Goal: Browse casually

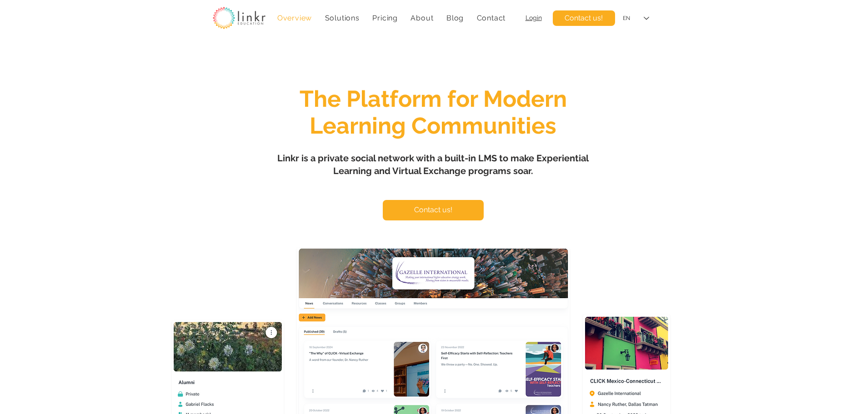
click at [458, 110] on span "The Platform for Modern Learning Communities" at bounding box center [433, 112] width 267 height 54
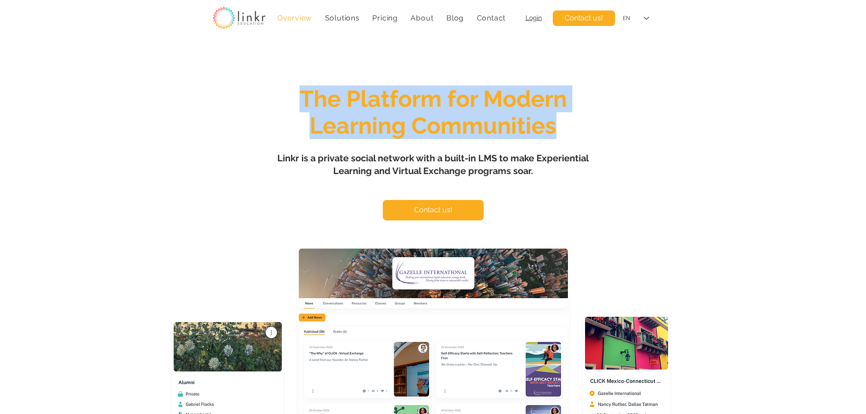
click at [458, 110] on span "The Platform for Modern Learning Communities" at bounding box center [433, 112] width 267 height 54
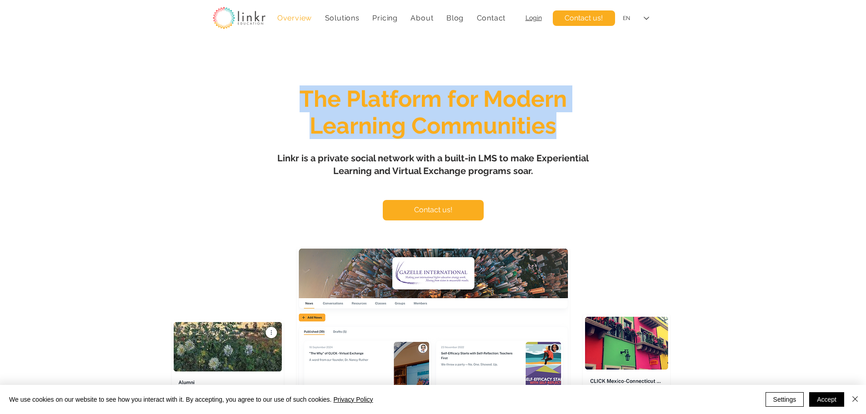
click at [425, 122] on span "The Platform for Modern Learning Communities" at bounding box center [433, 112] width 267 height 54
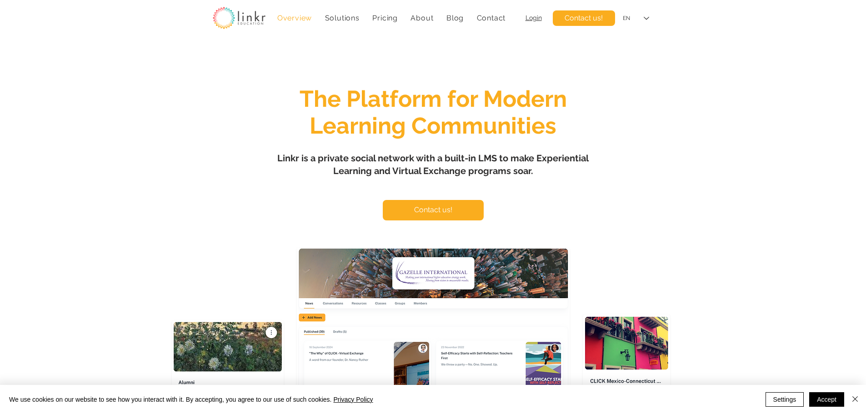
click at [403, 163] on span "Linkr is a private social network with a built-in LMS to make Experiential Lear…" at bounding box center [432, 165] width 311 height 24
click at [401, 152] on h1 "Linkr is a private social network with a built-in LMS to make Experiential Lear…" at bounding box center [433, 164] width 318 height 25
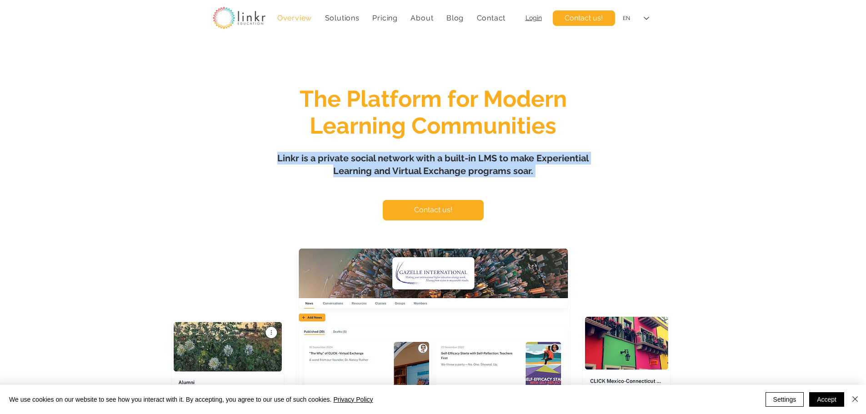
click at [401, 152] on h1 "Linkr is a private social network with a built-in LMS to make Experiential Lear…" at bounding box center [433, 164] width 318 height 25
click at [387, 153] on span "Linkr is a private social network with a built-in LMS to make Experiential Lear…" at bounding box center [432, 165] width 311 height 24
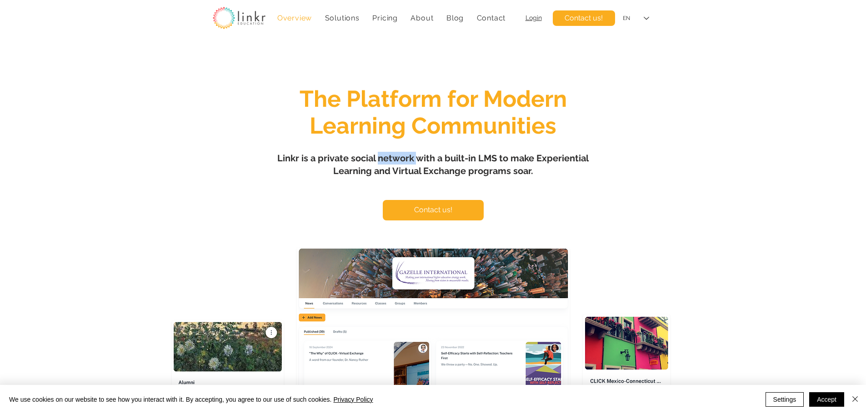
click at [387, 153] on span "Linkr is a private social network with a built-in LMS to make Experiential Lear…" at bounding box center [432, 165] width 311 height 24
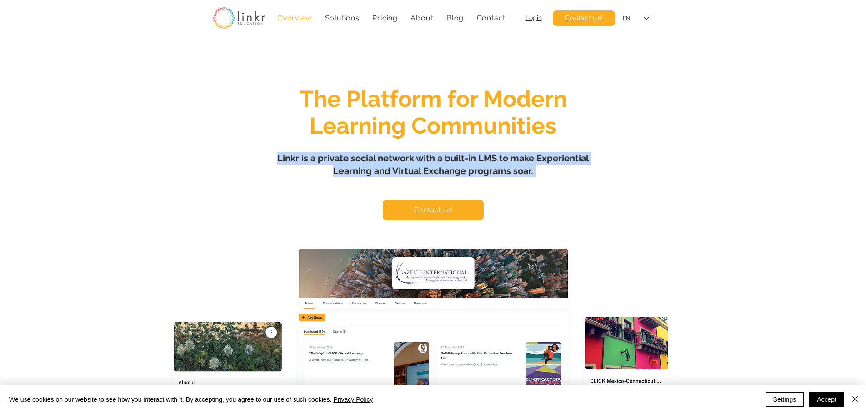
click at [387, 153] on span "Linkr is a private social network with a built-in LMS to make Experiential Lear…" at bounding box center [432, 165] width 311 height 24
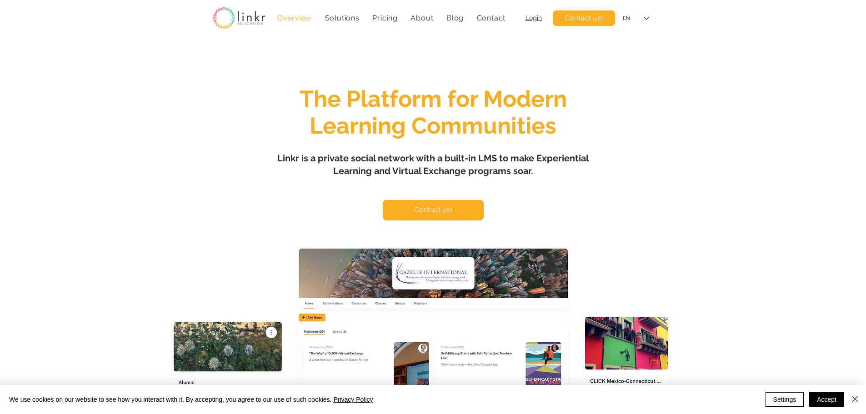
click at [606, 173] on div "main content" at bounding box center [433, 270] width 866 height 458
click at [505, 137] on span "The Platform for Modern Learning Communities" at bounding box center [433, 112] width 267 height 54
click at [497, 159] on span "Linkr is a private social network with a built-in LMS to make Experiential Lear…" at bounding box center [432, 165] width 311 height 24
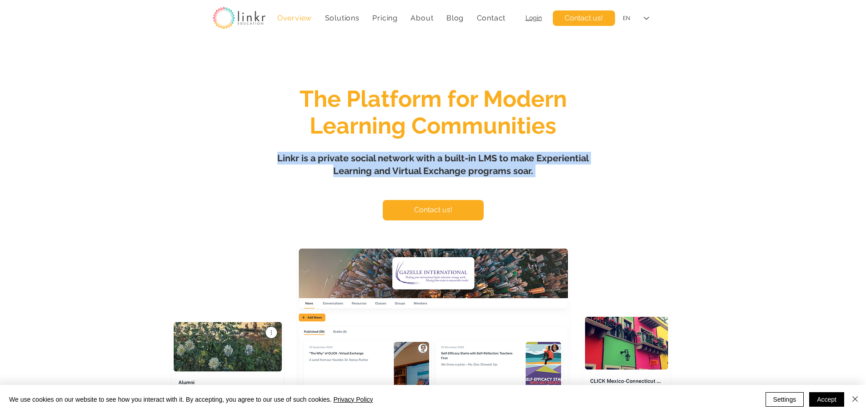
click at [497, 159] on span "Linkr is a private social network with a built-in LMS to make Experiential Lear…" at bounding box center [432, 165] width 311 height 24
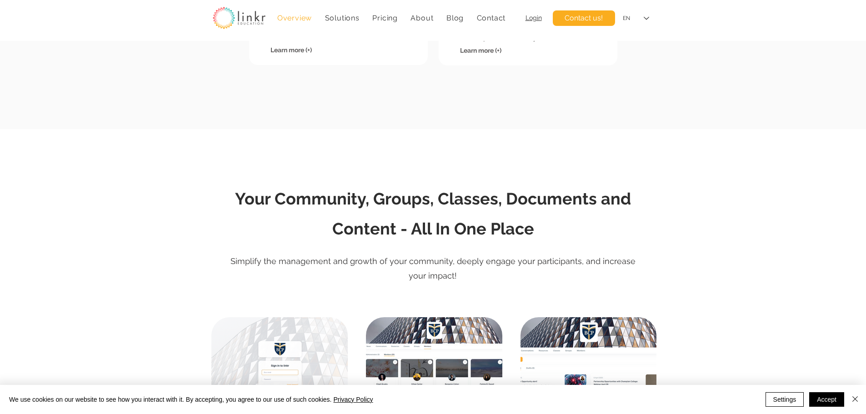
scroll to position [1091, 0]
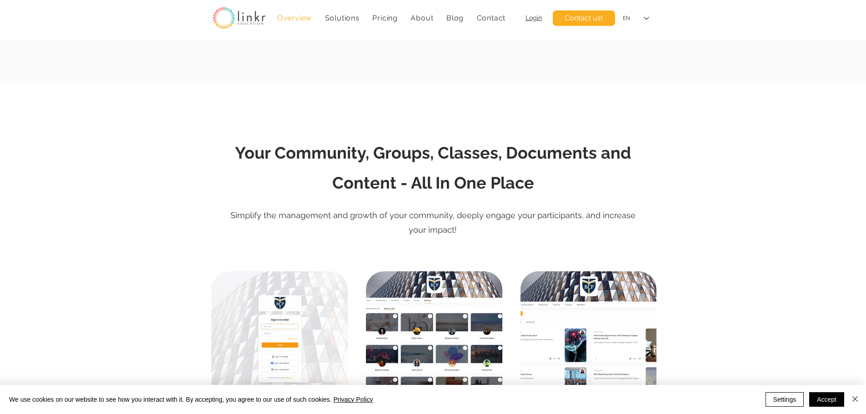
click at [496, 160] on span "Your Community, Groups, Classes, Documents and Content - All In One Place" at bounding box center [433, 167] width 396 height 49
click at [498, 160] on span "Your Community, Groups, Classes, Documents and Content - All In One Place" at bounding box center [433, 167] width 396 height 49
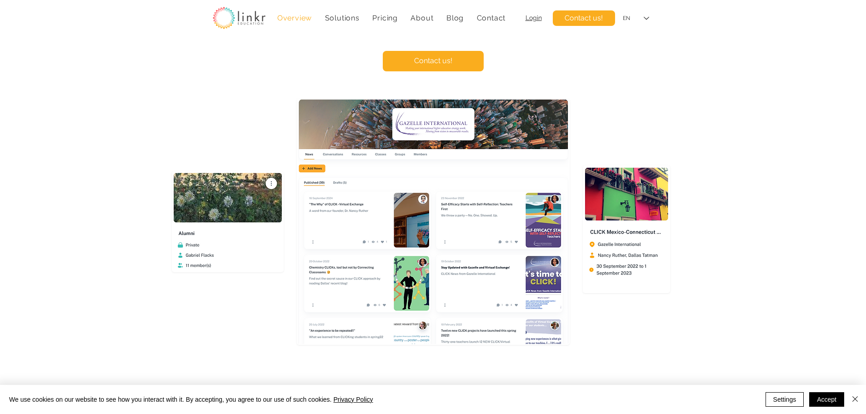
scroll to position [0, 0]
